Goal: Task Accomplishment & Management: Manage account settings

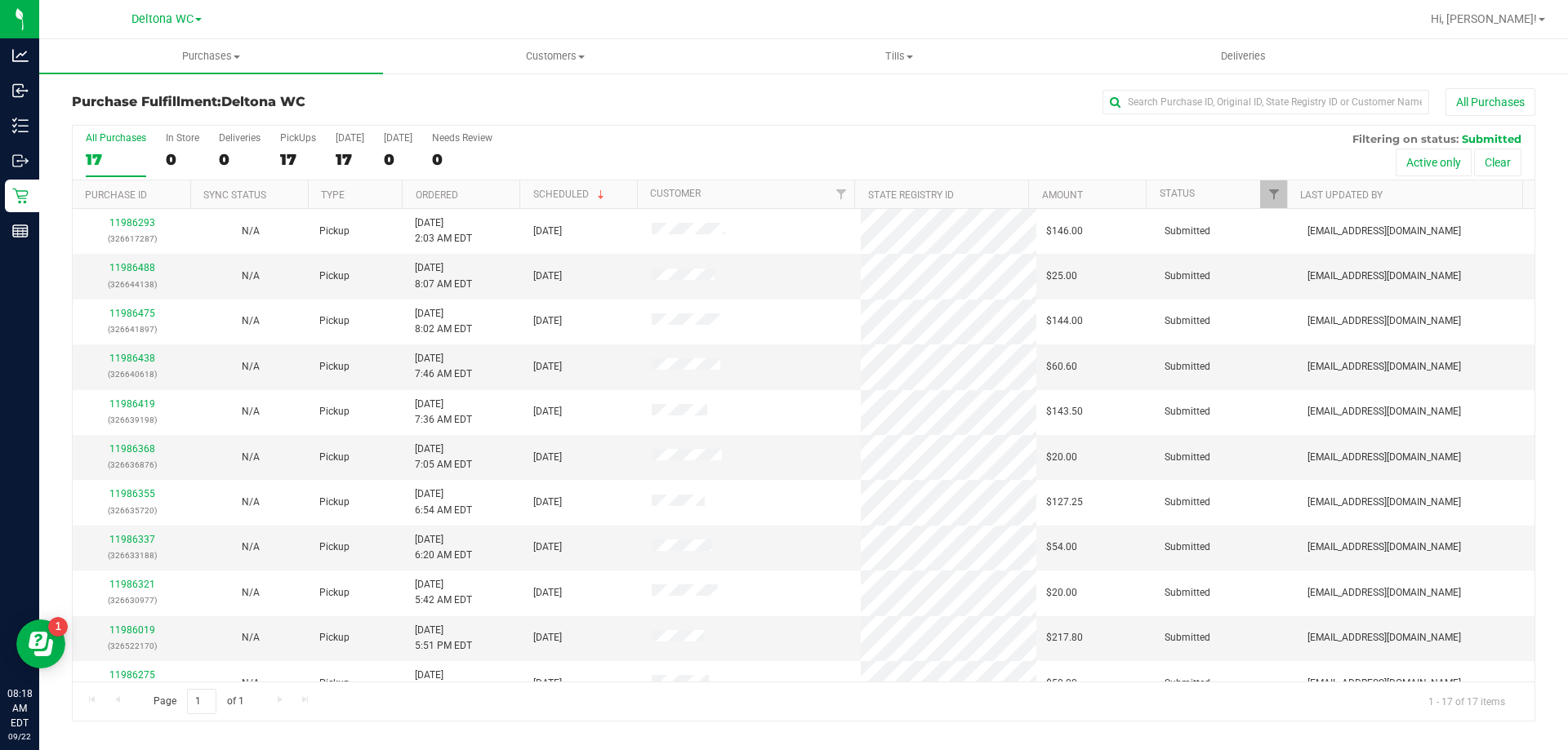
click at [1512, 30] on div "Hi, [PERSON_NAME]!" at bounding box center [1488, 19] width 127 height 28
click at [1509, 25] on span "Hi, [PERSON_NAME]!" at bounding box center [1483, 18] width 106 height 13
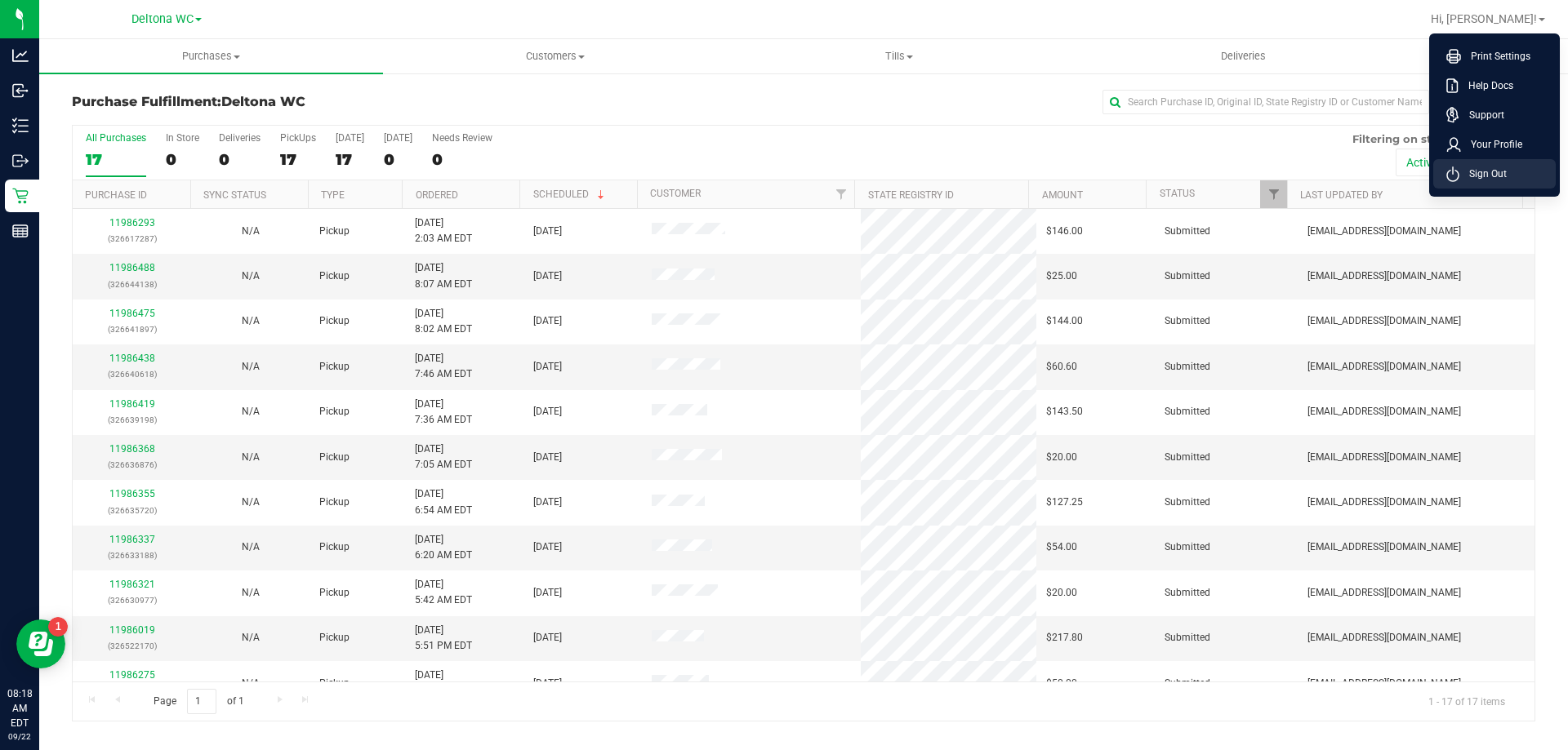
click at [1470, 175] on span "Sign Out" at bounding box center [1482, 174] width 47 height 16
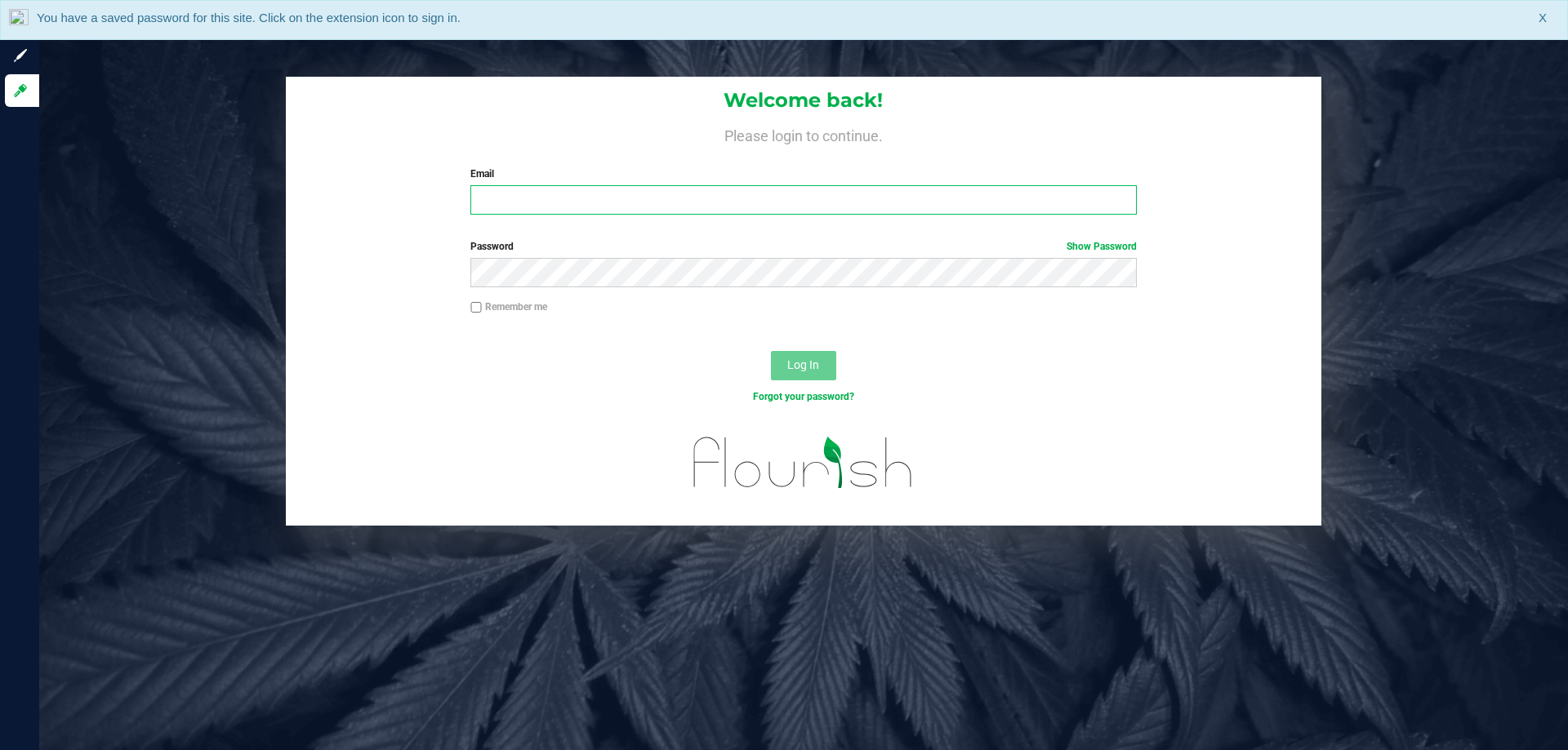
click at [552, 203] on input "Email" at bounding box center [803, 200] width 666 height 29
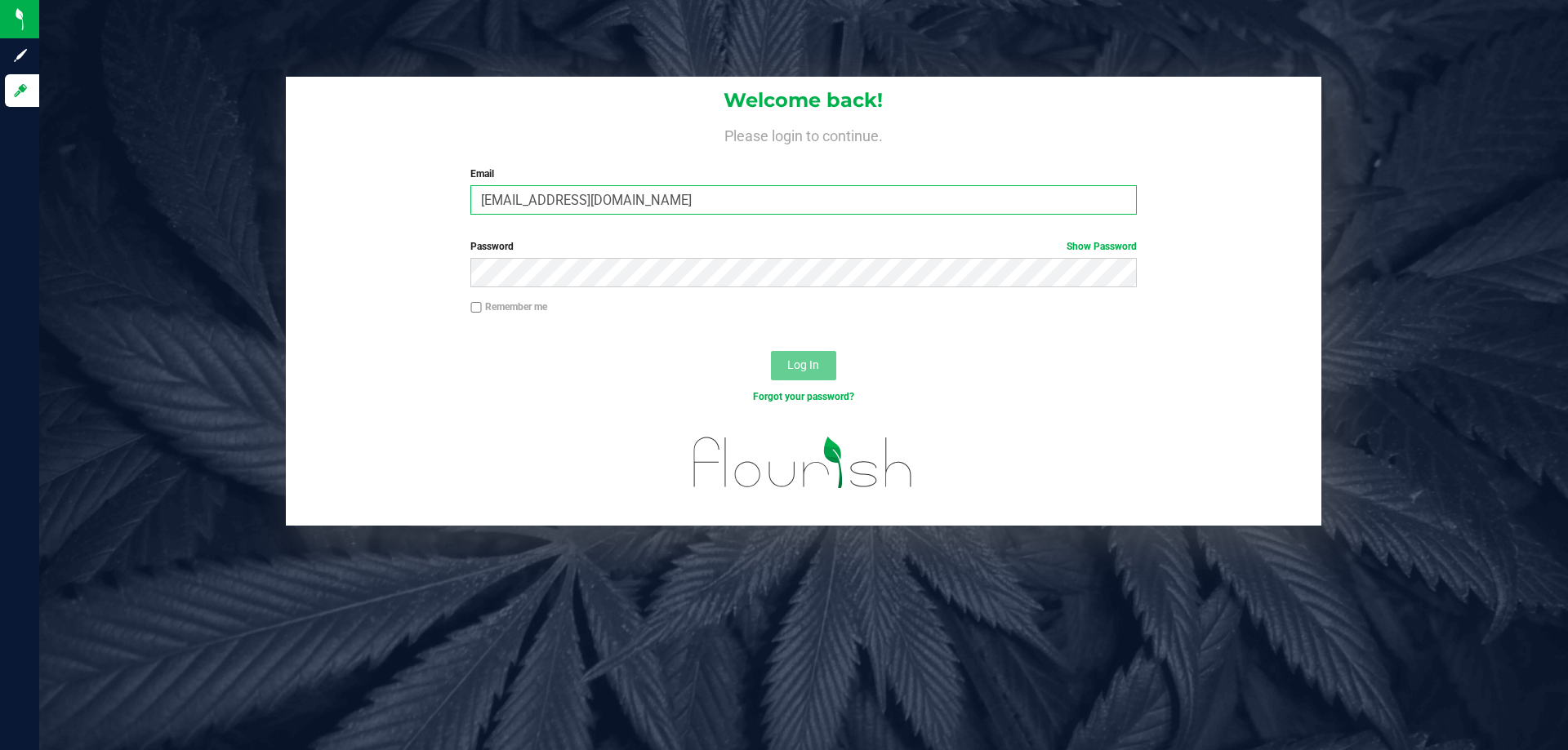
type input "niflores@liveparallel.com"
click at [771, 351] on button "Log In" at bounding box center [803, 365] width 65 height 29
